Goal: Complete application form: Complete application form

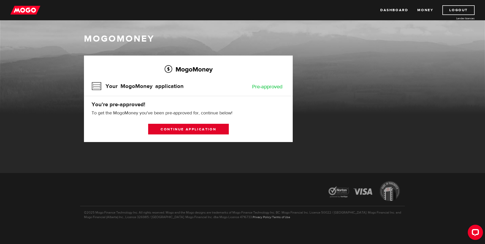
click at [204, 132] on link "Continue application" at bounding box center [188, 129] width 81 height 11
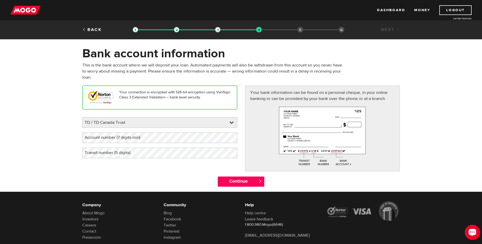
click at [472, 234] on icon "Open LiveChat chat widget" at bounding box center [472, 232] width 5 height 3
click at [159, 122] on link at bounding box center [160, 123] width 154 height 10
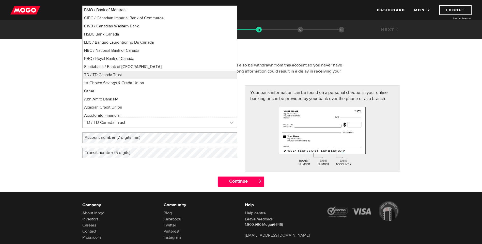
click at [159, 122] on link at bounding box center [160, 123] width 154 height 10
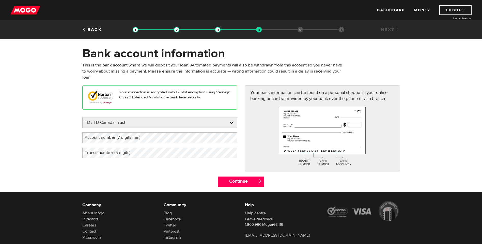
click at [134, 137] on label "Account number (7 digits min)" at bounding box center [116, 138] width 68 height 10
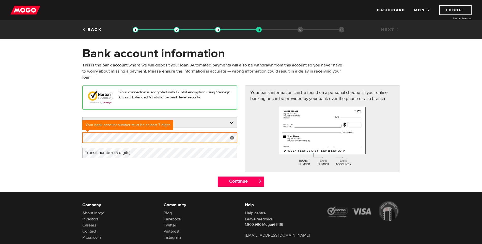
click at [36, 137] on form "Bank account information Oops! Please review the areas highlighted below and ma…" at bounding box center [241, 119] width 482 height 146
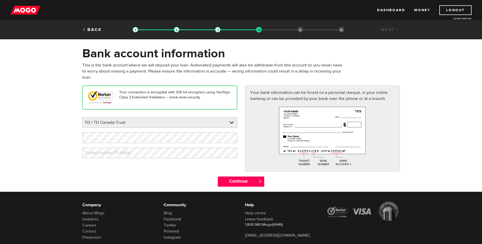
click at [99, 155] on label "Transit number (5 digits)" at bounding box center [111, 153] width 58 height 10
click at [88, 177] on div "Continue " at bounding box center [240, 184] width 325 height 15
click at [238, 180] on input "Continue" at bounding box center [241, 182] width 46 height 10
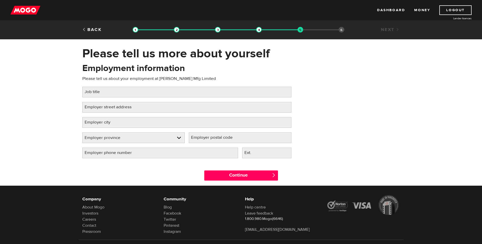
click at [103, 90] on label "Job title" at bounding box center [96, 92] width 28 height 10
click at [103, 90] on input "Job title" at bounding box center [186, 92] width 209 height 11
type input "Accountant"
type input "116 Hanson Ave"
type input "Kitchener"
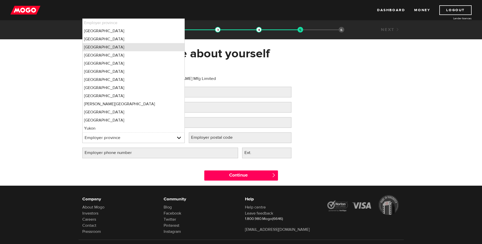
click at [106, 46] on li "Ontario" at bounding box center [134, 47] width 102 height 8
select select "ON"
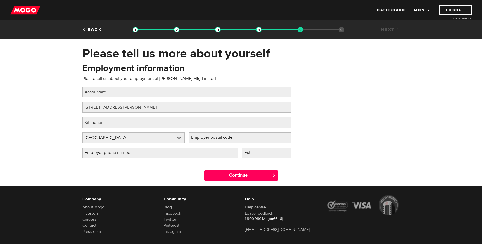
click at [212, 138] on label "Employer postal code" at bounding box center [216, 138] width 54 height 10
click at [212, 138] on input "Employer postal code" at bounding box center [240, 138] width 103 height 11
type input "N2C2E2"
click at [178, 151] on input "Employer phone number" at bounding box center [160, 153] width 156 height 11
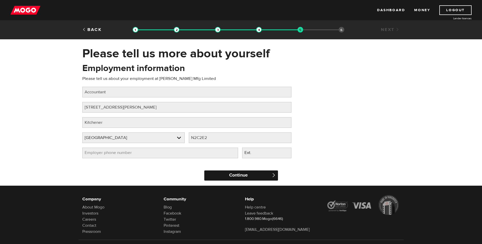
click at [241, 177] on input "Continue" at bounding box center [241, 176] width 74 height 10
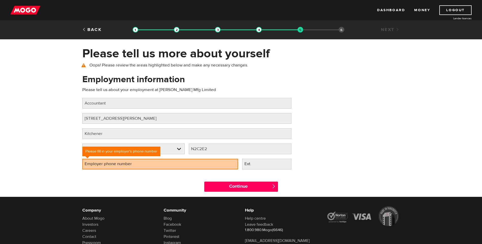
click at [132, 165] on label "Employer phone number" at bounding box center [112, 164] width 60 height 10
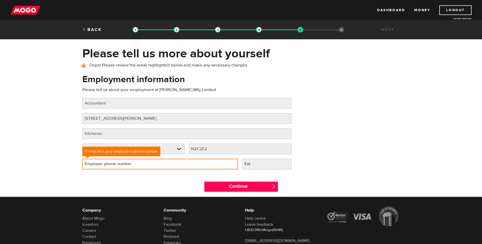
click at [132, 165] on input "Employer phone number" at bounding box center [160, 164] width 156 height 11
type input "(519) 745-5812"
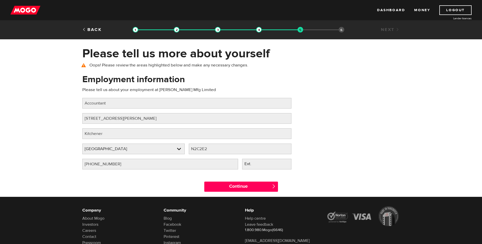
click at [254, 166] on label "Ext." at bounding box center [252, 164] width 20 height 10
click at [254, 166] on input "Ext." at bounding box center [266, 164] width 49 height 11
paste input "211"
type input "211"
click at [245, 186] on input "Continue" at bounding box center [241, 187] width 74 height 10
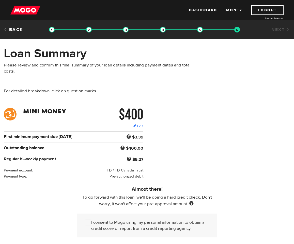
click at [234, 91] on div "Loan Summary Please review and confirm this final summary of your loan details …" at bounding box center [147, 77] width 294 height 62
